Goal: Task Accomplishment & Management: Complete application form

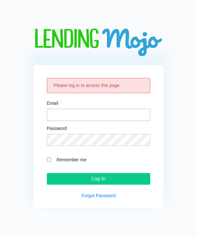
click at [103, 110] on input "Email" at bounding box center [98, 115] width 103 height 12
click at [103, 111] on input "Email" at bounding box center [98, 115] width 103 height 12
paste input "[EMAIL_ADDRESS][DOMAIN_NAME]"
type input "[EMAIL_ADDRESS][DOMAIN_NAME]"
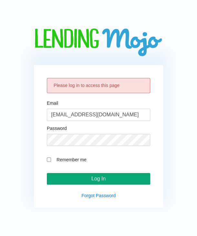
click at [118, 181] on input "Log In" at bounding box center [98, 179] width 103 height 12
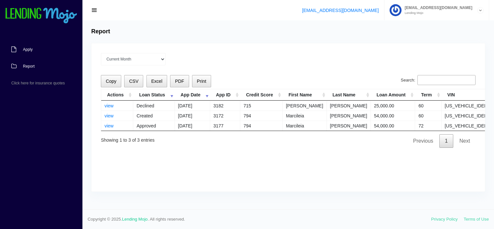
click at [31, 48] on span "Apply" at bounding box center [28, 50] width 10 height 4
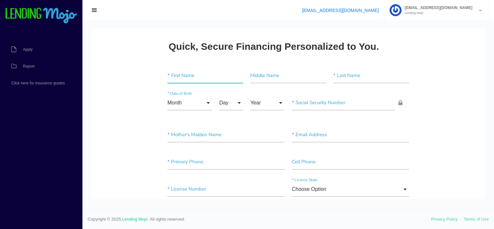
click at [186, 78] on input"] "text" at bounding box center [205, 75] width 76 height 15
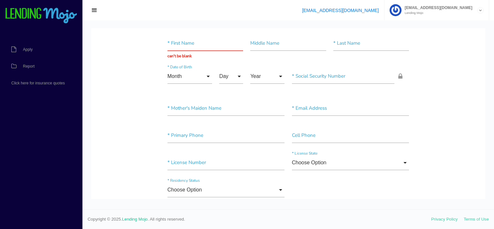
scroll to position [65, 0]
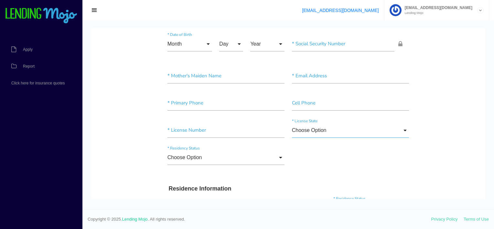
click at [306, 131] on input "Choose Option" at bounding box center [350, 130] width 117 height 15
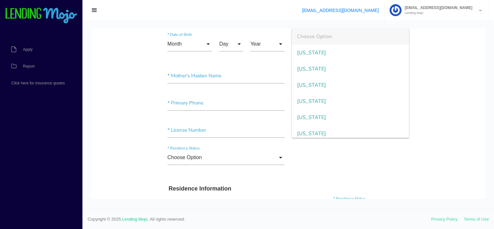
click at [307, 150] on div "Choose Option Choose Option [DEMOGRAPHIC_DATA] Citizen [DEMOGRAPHIC_DATA] Non-[…" at bounding box center [288, 158] width 249 height 27
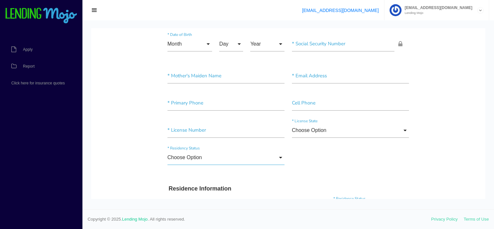
click at [185, 158] on input "Choose Option" at bounding box center [225, 157] width 117 height 15
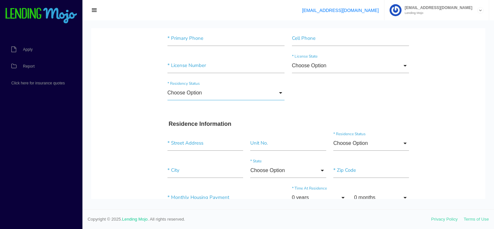
scroll to position [194, 0]
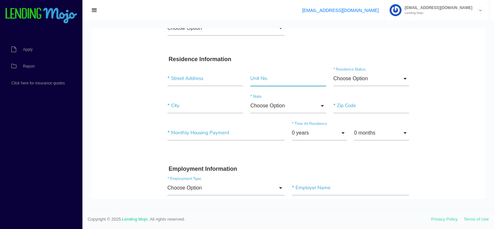
click at [257, 81] on input"] "text" at bounding box center [288, 78] width 76 height 15
click at [362, 76] on input "Choose Option" at bounding box center [371, 78] width 76 height 15
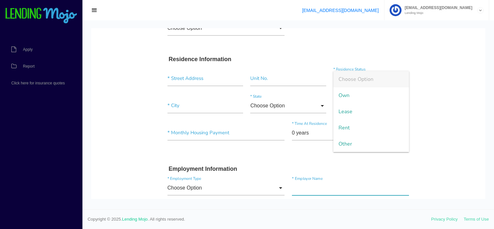
drag, startPoint x: 353, startPoint y: 189, endPoint x: 353, endPoint y: 186, distance: 3.2
click at [353, 189] on input"] "text" at bounding box center [350, 187] width 117 height 15
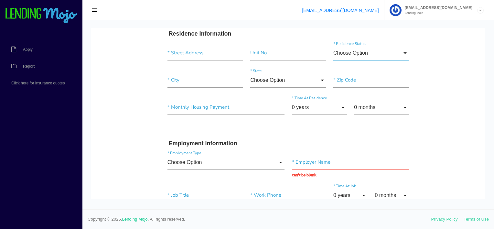
scroll to position [259, 0]
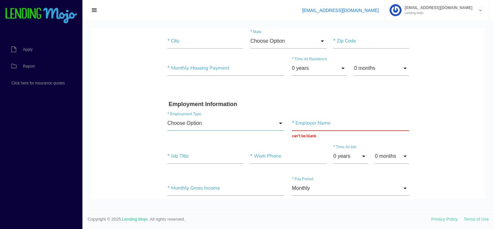
click at [191, 122] on input "Choose Option" at bounding box center [225, 123] width 117 height 15
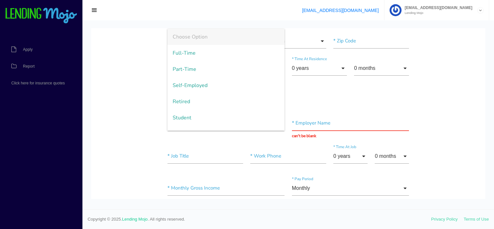
click at [140, 128] on body "Quick, Secure Financing Personalized to You. * First Name can't be blank Middle…" at bounding box center [288, 199] width 394 height 861
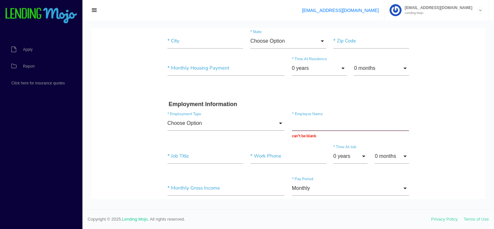
click at [337, 124] on input "text" at bounding box center [350, 123] width 117 height 15
click at [187, 160] on input"] "text" at bounding box center [205, 156] width 76 height 15
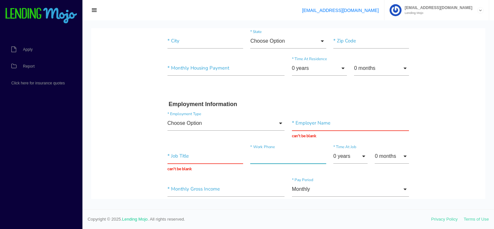
click at [273, 156] on input"] "text" at bounding box center [288, 156] width 76 height 15
click at [250, 157] on input"] "text" at bounding box center [288, 156] width 76 height 15
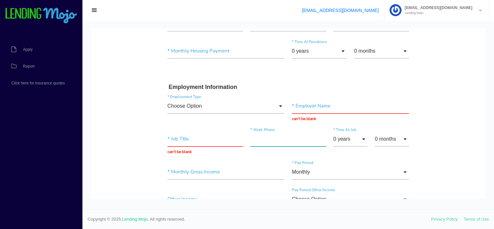
scroll to position [291, 0]
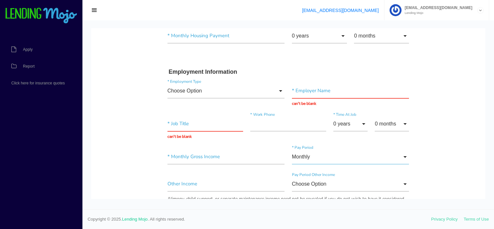
click at [306, 156] on input "Monthly" at bounding box center [350, 156] width 117 height 15
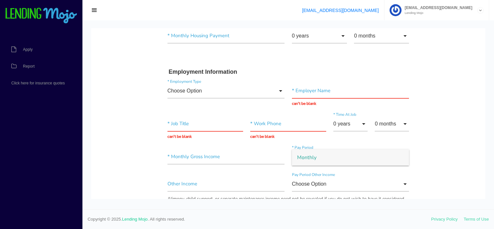
click at [306, 156] on span "Monthly" at bounding box center [350, 157] width 117 height 16
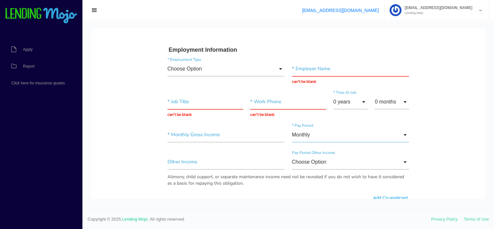
scroll to position [323, 0]
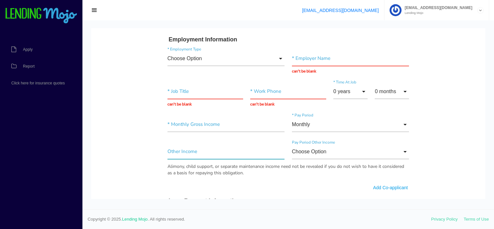
click at [214, 153] on input"] "text" at bounding box center [225, 151] width 117 height 15
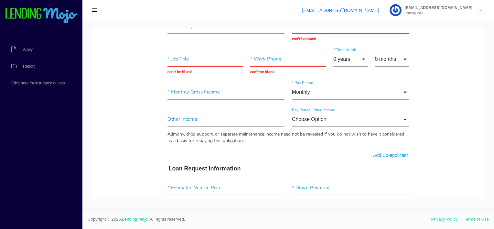
click at [270, 169] on h3 "Loan Request Information" at bounding box center [288, 168] width 239 height 7
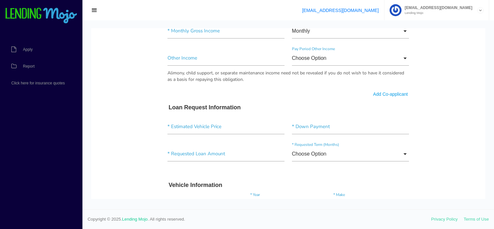
scroll to position [420, 0]
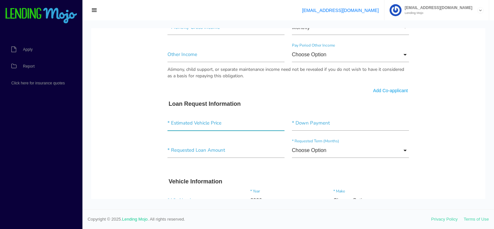
click at [201, 122] on input"] "text" at bounding box center [225, 123] width 117 height 15
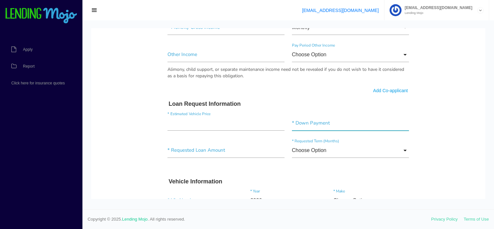
click at [317, 125] on input"] "text" at bounding box center [350, 123] width 117 height 15
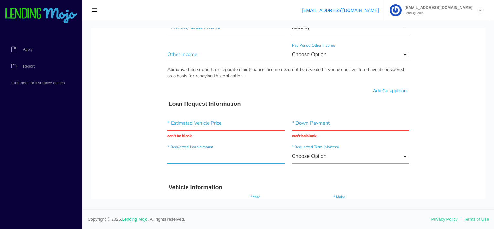
click at [199, 157] on input"] "text" at bounding box center [225, 156] width 117 height 15
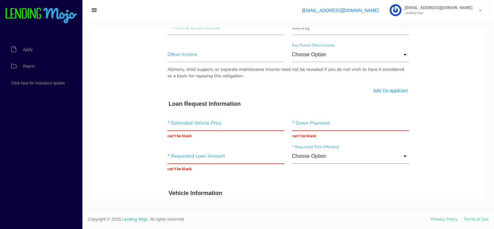
click at [324, 156] on input "Choose Option" at bounding box center [350, 156] width 117 height 15
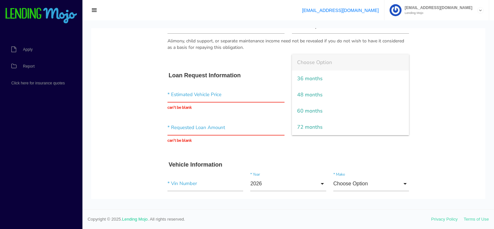
scroll to position [485, 0]
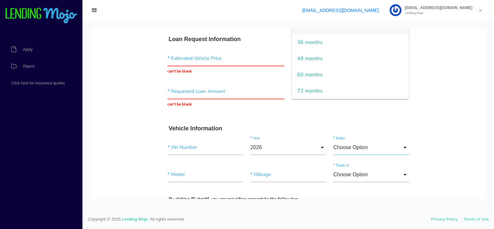
click at [366, 149] on input "Choose Option" at bounding box center [371, 147] width 76 height 15
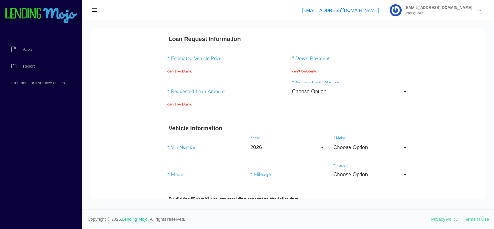
click at [381, 151] on input "Choose Option" at bounding box center [371, 147] width 76 height 15
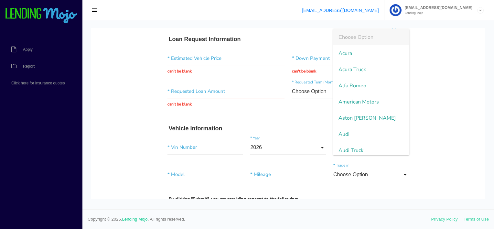
click at [356, 170] on input "Choose Option" at bounding box center [371, 174] width 76 height 15
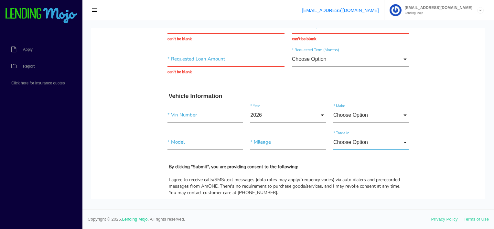
click at [350, 146] on input "Choose Option" at bounding box center [371, 142] width 76 height 15
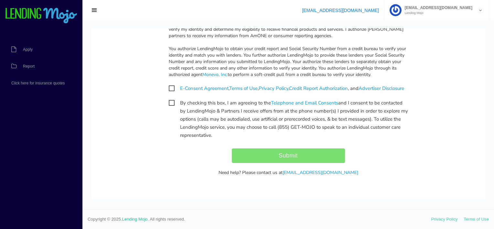
scroll to position [709, 0]
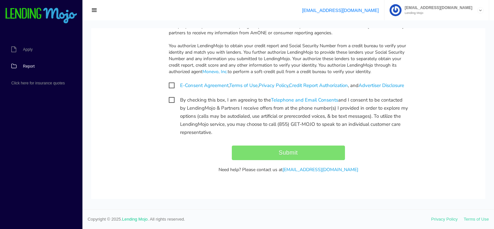
click at [32, 67] on span "Report" at bounding box center [29, 66] width 12 height 4
